Goal: Transaction & Acquisition: Obtain resource

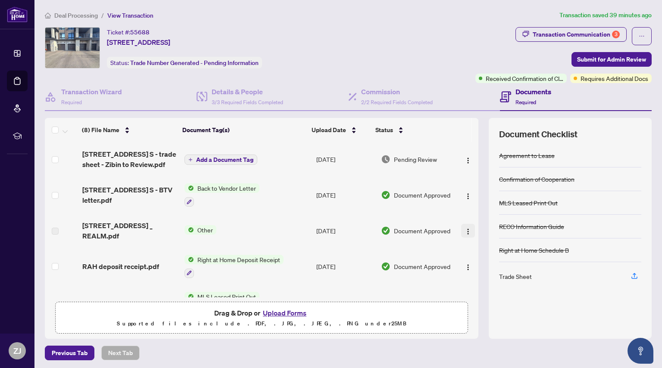
click at [465, 234] on img "button" at bounding box center [468, 231] width 7 height 7
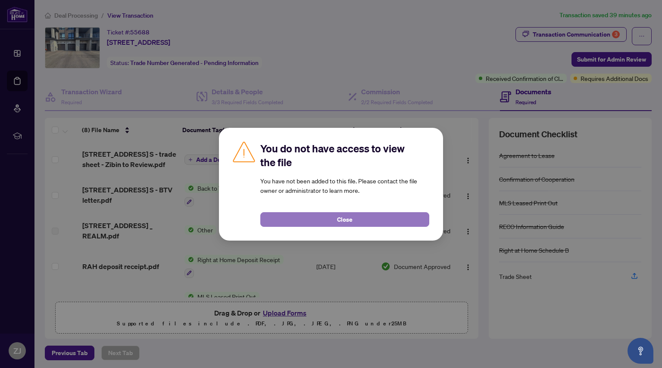
click at [335, 222] on button "Close" at bounding box center [344, 219] width 169 height 15
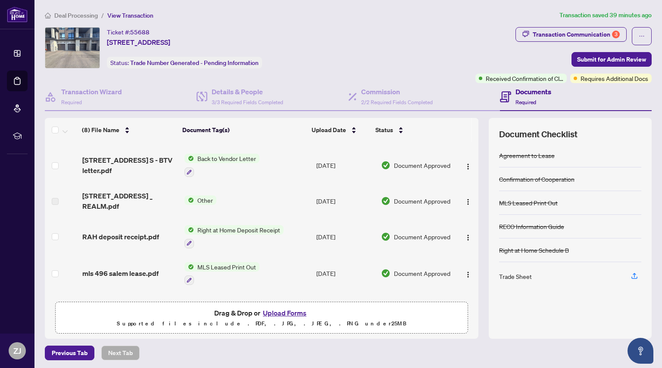
scroll to position [33, 0]
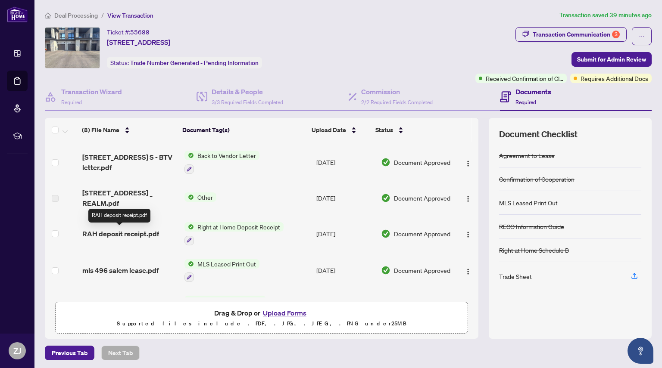
click at [133, 234] on span "RAH deposit receipt.pdf" at bounding box center [120, 234] width 77 height 10
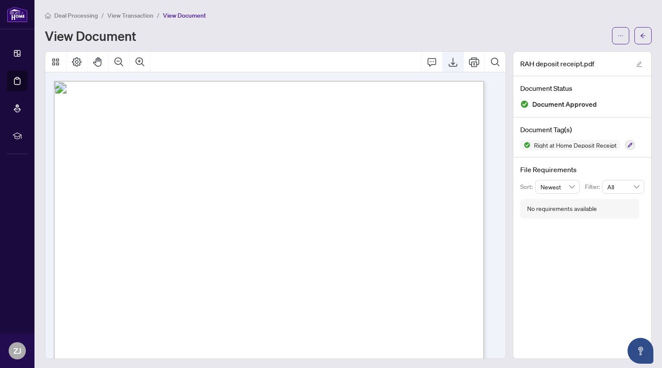
click at [448, 64] on icon "Export" at bounding box center [453, 62] width 10 height 10
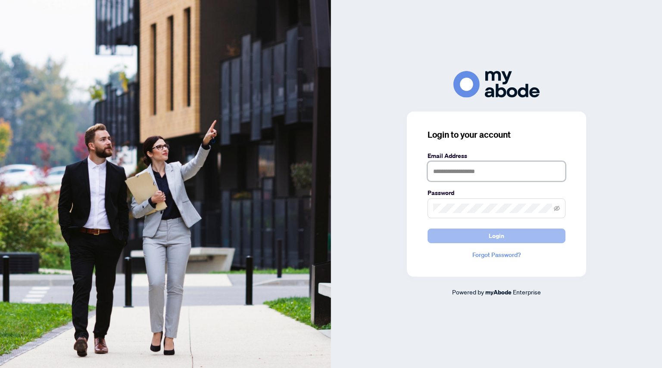
type input "**********"
click at [481, 238] on button "Login" at bounding box center [497, 236] width 138 height 15
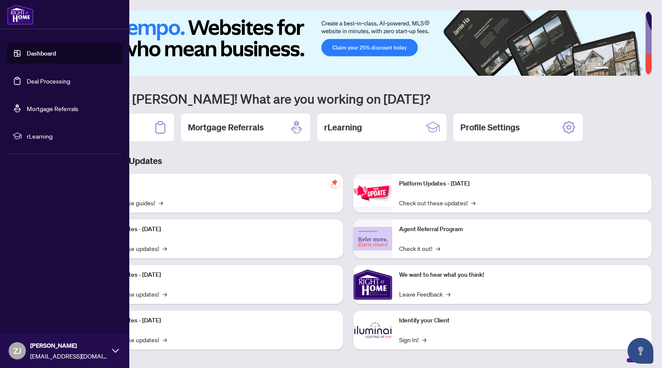
click at [35, 85] on link "Deal Processing" at bounding box center [49, 81] width 44 height 8
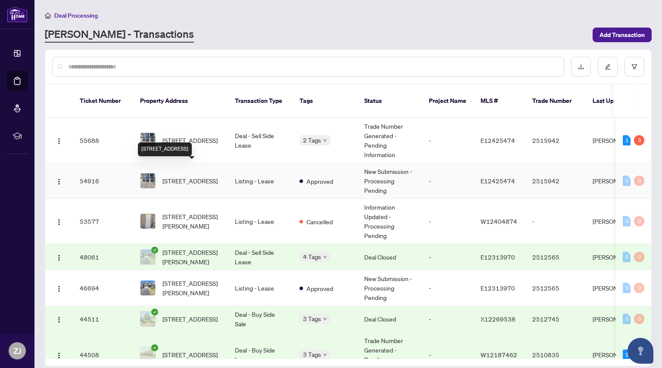
click at [199, 176] on span "[STREET_ADDRESS]" at bounding box center [189, 180] width 55 height 9
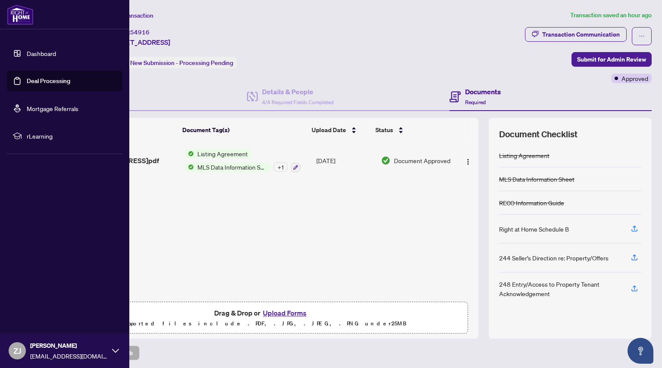
click at [27, 82] on link "Deal Processing" at bounding box center [49, 81] width 44 height 8
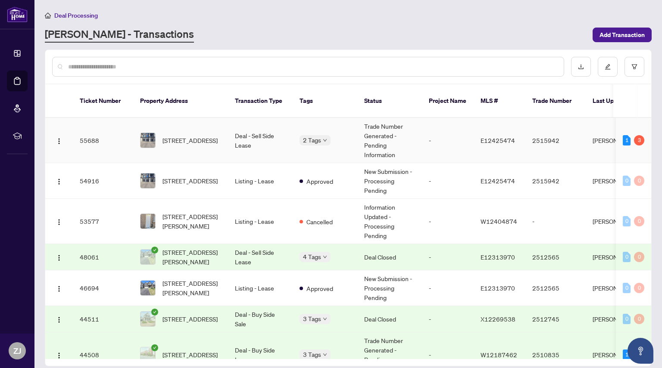
click at [263, 127] on td "Deal - Sell Side Lease" at bounding box center [260, 140] width 65 height 45
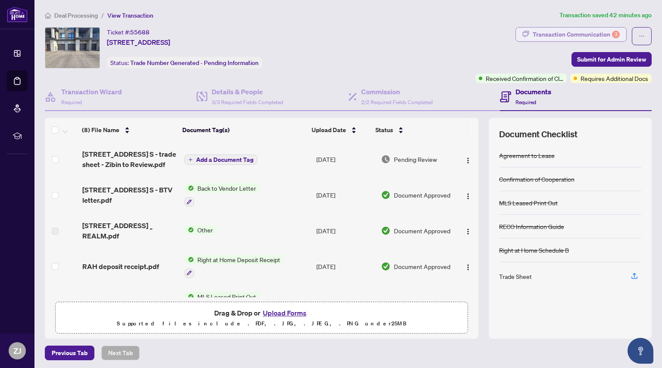
click at [566, 30] on div "Transaction Communication 3" at bounding box center [576, 35] width 87 height 14
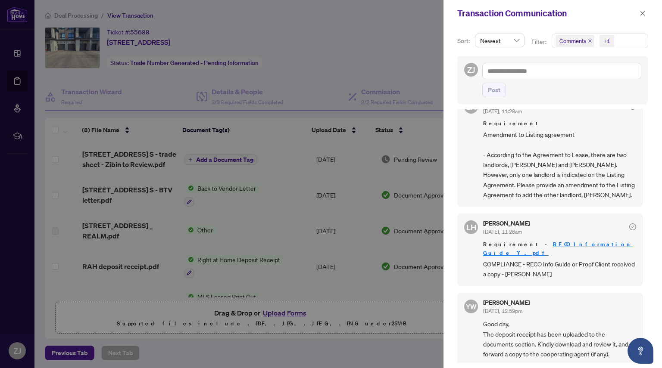
scroll to position [295, 0]
click at [548, 243] on link "RECO Information Guide 7.pdf" at bounding box center [558, 248] width 150 height 16
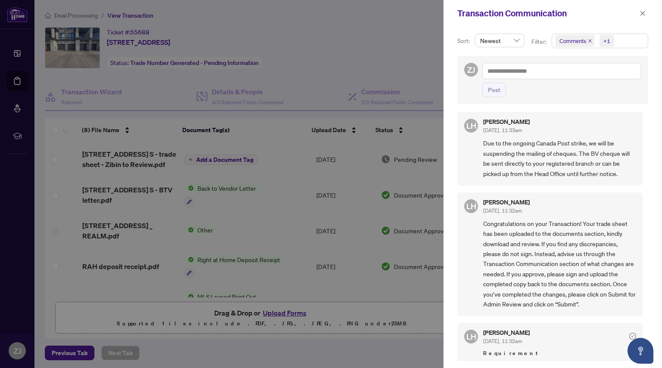
scroll to position [0, 0]
click at [136, 168] on div at bounding box center [331, 184] width 662 height 368
click at [130, 161] on div at bounding box center [331, 184] width 662 height 368
click at [640, 16] on icon "close" at bounding box center [643, 13] width 6 height 6
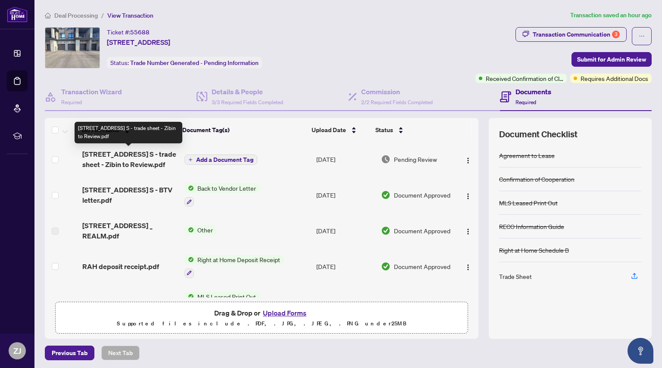
click at [121, 154] on span "496 Salem Road S - trade sheet - Zibin to Review.pdf" at bounding box center [129, 159] width 95 height 21
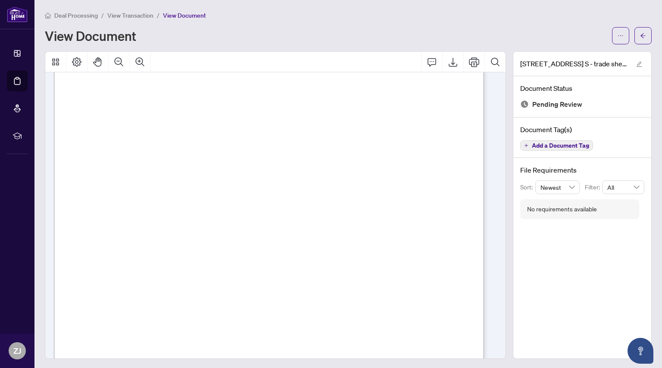
scroll to position [136, 0]
click at [618, 36] on icon "ellipsis" at bounding box center [621, 36] width 6 height 6
click at [570, 56] on span "Download" at bounding box center [583, 54] width 66 height 9
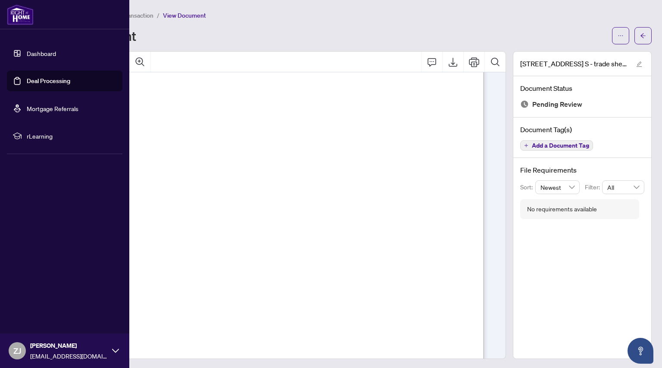
click at [27, 84] on link "Deal Processing" at bounding box center [49, 81] width 44 height 8
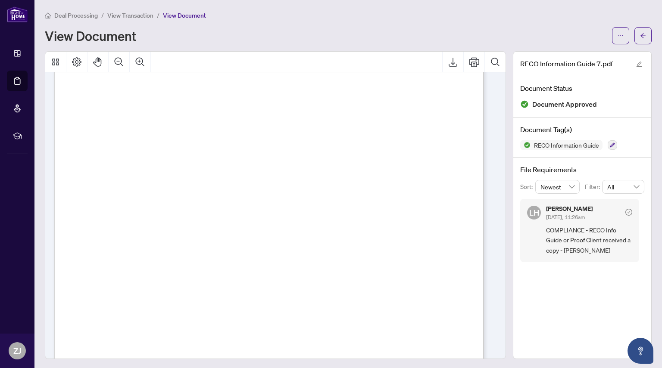
scroll to position [6926, 0]
click at [618, 32] on span "button" at bounding box center [621, 36] width 6 height 14
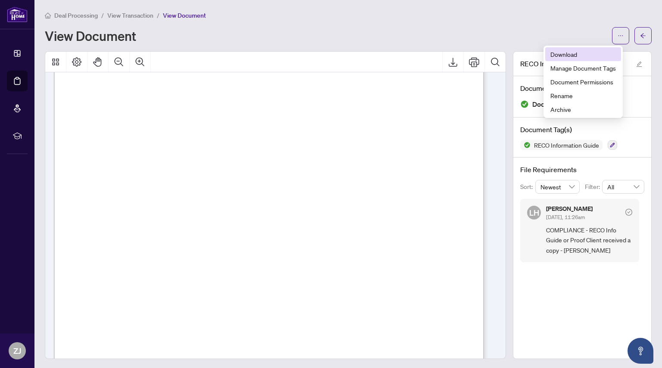
click at [573, 56] on span "Download" at bounding box center [583, 54] width 66 height 9
